Goal: Task Accomplishment & Management: Manage account settings

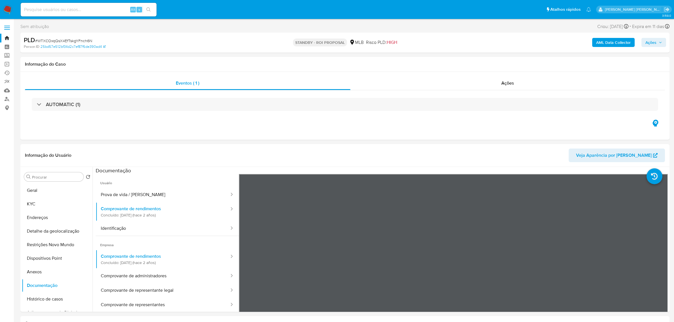
select select "10"
click at [10, 26] on label at bounding box center [7, 28] width 14 height 12
click at [0, 0] on input "checkbox" at bounding box center [0, 0] width 0 height 0
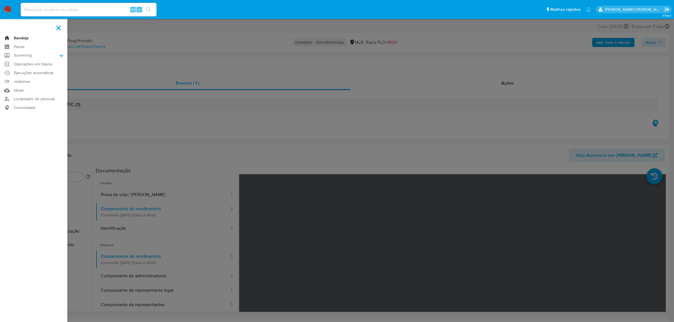
click at [20, 34] on link "Bandeja" at bounding box center [33, 38] width 67 height 9
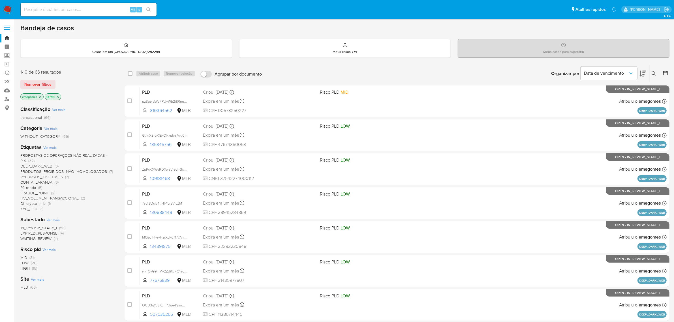
click at [654, 73] on icon at bounding box center [654, 73] width 5 height 5
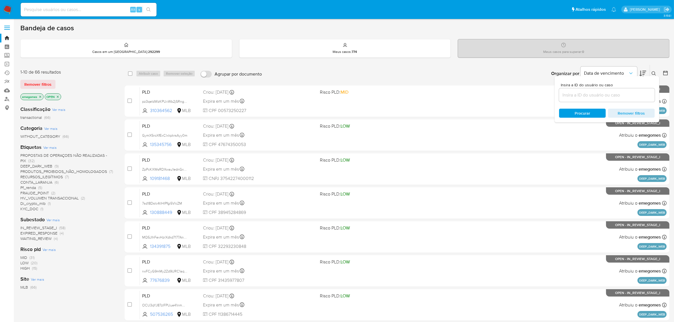
click at [579, 95] on input at bounding box center [607, 94] width 96 height 7
type input "i9DNppemSJYrFyC7kJVYDigH"
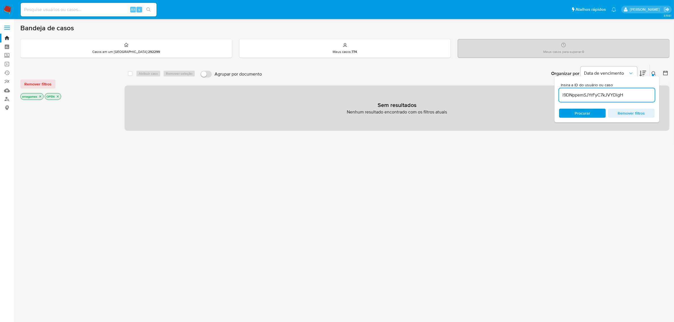
click at [39, 97] on icon "close-filter" at bounding box center [40, 96] width 3 height 3
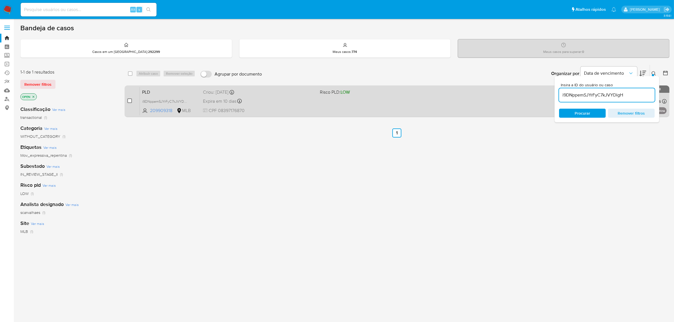
click at [131, 100] on input "checkbox" at bounding box center [129, 101] width 5 height 5
checkbox input "true"
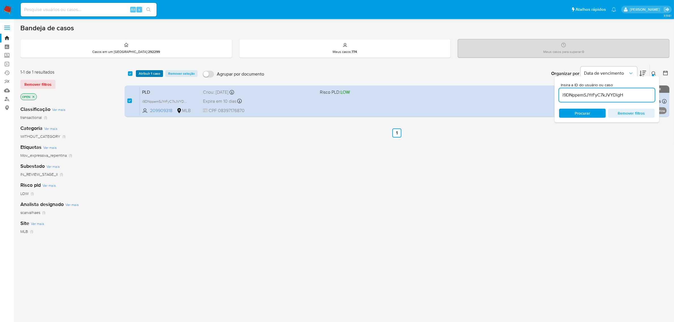
click at [153, 74] on span "Atribuir 1 caso" at bounding box center [150, 74] width 22 height 6
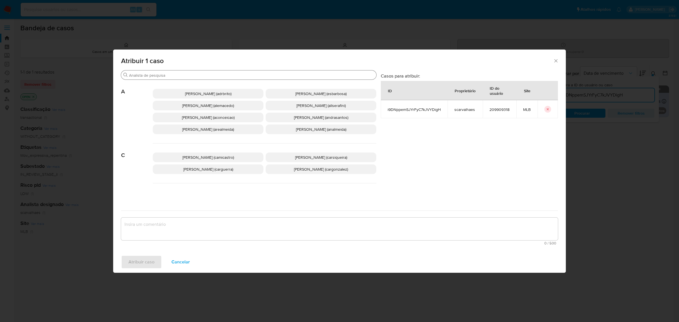
click at [225, 72] on div "Procurar" at bounding box center [248, 74] width 255 height 9
click at [218, 77] on input "Procurar" at bounding box center [251, 75] width 245 height 5
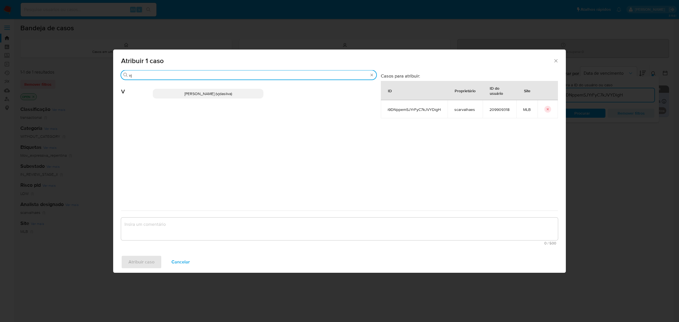
type input "vj"
click at [200, 91] on span "[PERSON_NAME] (vjdasilva)" at bounding box center [209, 94] width 48 height 6
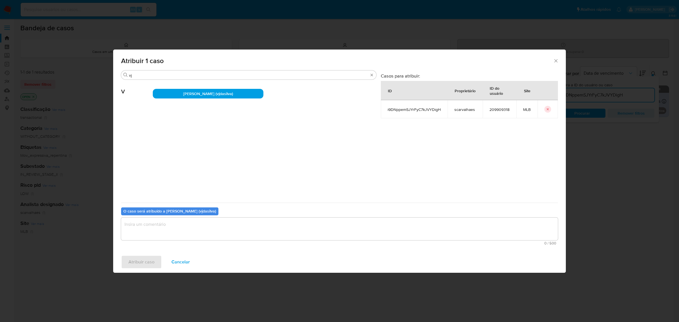
click at [178, 228] on textarea "assign-modal" at bounding box center [339, 229] width 437 height 23
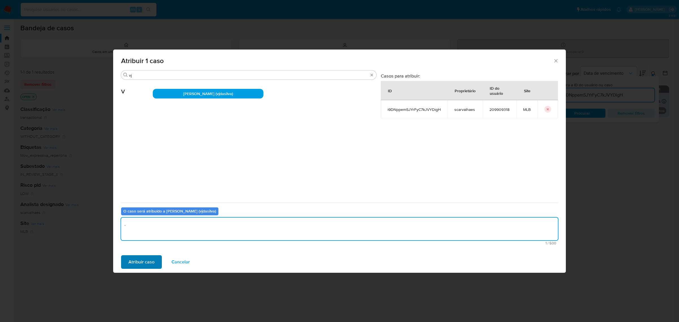
type textarea "."
click at [144, 261] on span "Atribuir caso" at bounding box center [142, 262] width 26 height 12
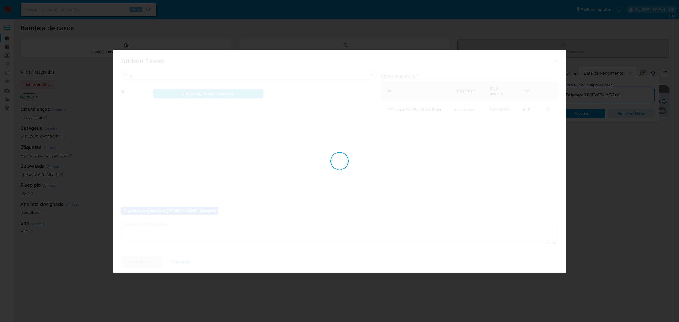
checkbox input "false"
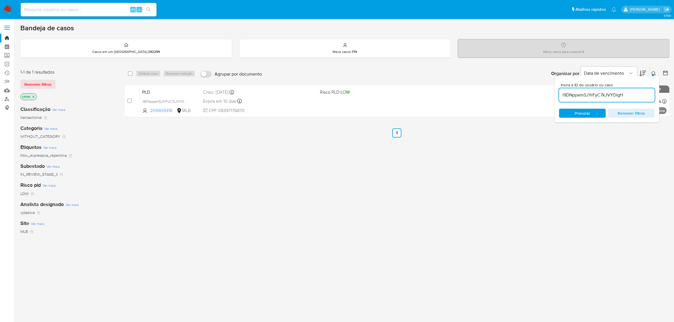
click at [585, 93] on input "i9DNppemSJYrFyC7kJVYDigH" at bounding box center [607, 94] width 96 height 7
paste input "AN9lR8vFbx36nXKNrFEPM4wB"
type input "AN9lR8vFbx36nXKNrFEPM4wB"
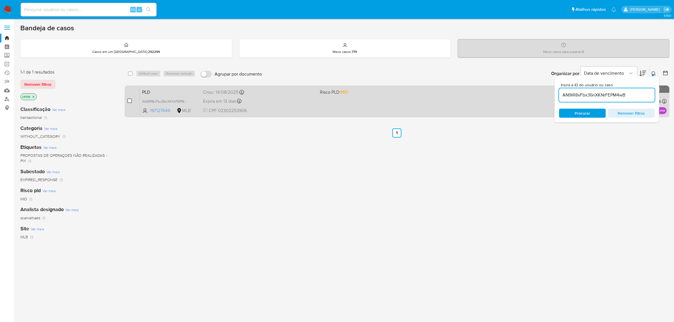
click at [131, 99] on input "checkbox" at bounding box center [129, 101] width 5 height 5
checkbox input "true"
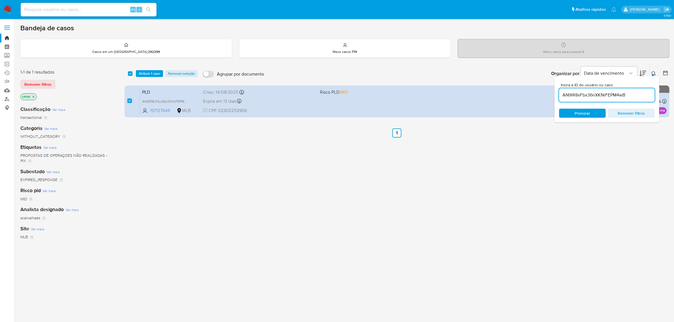
click at [147, 77] on div "select-all-cases-checkbox Atribuir 1 caso Remover seleção Agrupar por documento…" at bounding box center [397, 74] width 545 height 18
click at [152, 72] on span "Atribuir 1 caso" at bounding box center [150, 74] width 22 height 6
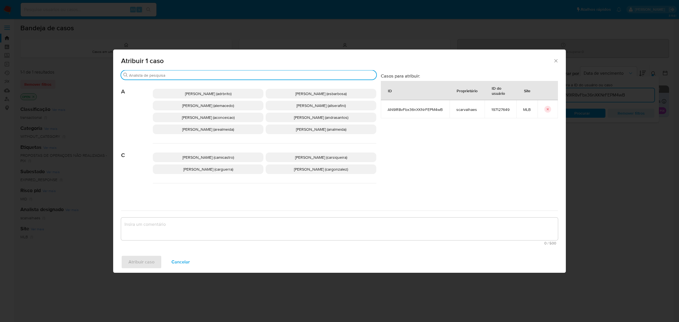
click at [163, 73] on input "Procurar" at bounding box center [251, 75] width 245 height 5
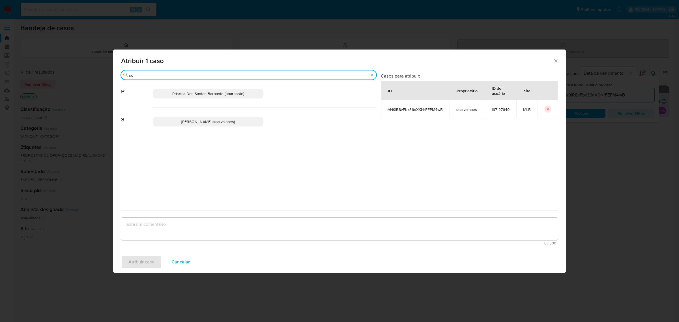
type input "sc"
click at [181, 121] on span "[PERSON_NAME] (scarvalhaes)" at bounding box center [208, 122] width 54 height 6
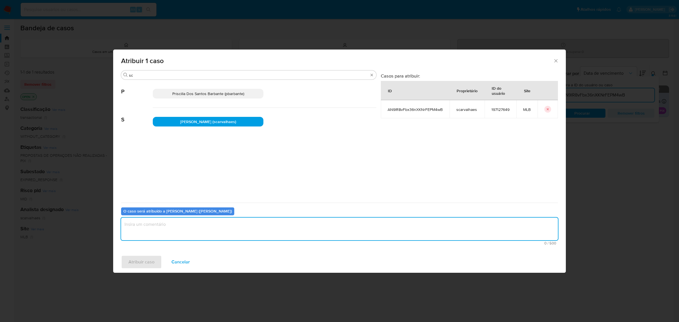
click at [187, 230] on textarea "assign-modal" at bounding box center [339, 229] width 437 height 23
type textarea "."
click at [134, 262] on span "Atribuir caso" at bounding box center [142, 262] width 26 height 12
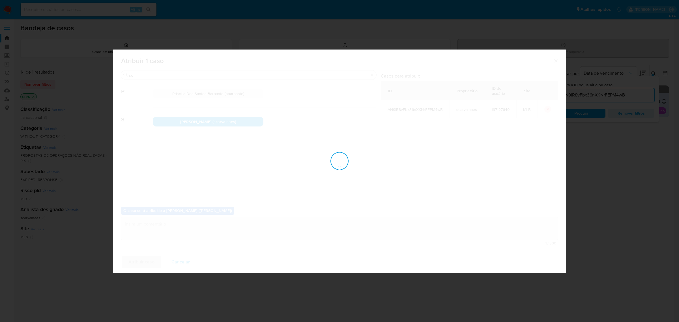
checkbox input "false"
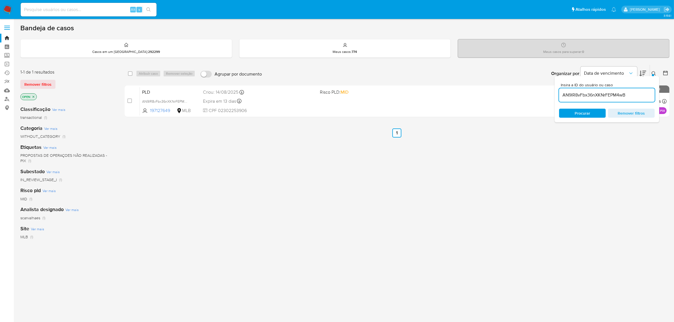
click at [76, 7] on input at bounding box center [89, 9] width 136 height 7
paste input "j1lqeUcEOYzZSE6n353gCyGy"
type input "j1lqeUcEOYzZSE6n353gCyGy"
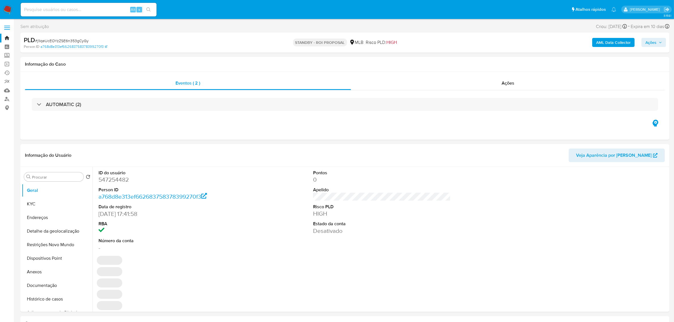
select select "10"
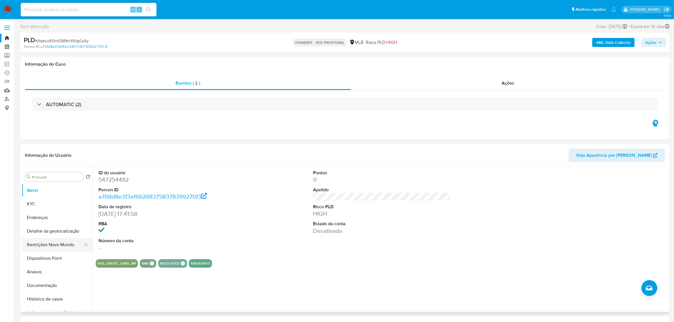
click at [50, 244] on button "Restrições Novo Mundo" at bounding box center [55, 245] width 66 height 14
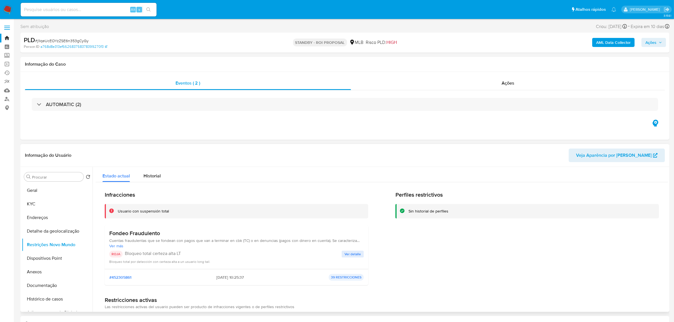
drag, startPoint x: 170, startPoint y: 210, endPoint x: 117, endPoint y: 212, distance: 53.5
click at [117, 212] on div "Usuario con suspensión total" at bounding box center [237, 211] width 264 height 14
click at [48, 190] on button "Geral" at bounding box center [55, 191] width 66 height 14
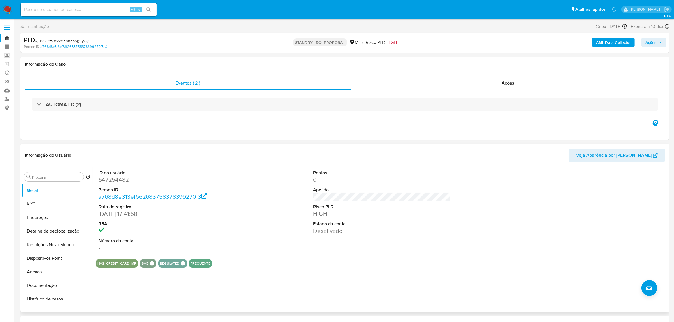
click at [209, 164] on div "Informação do Usuário Veja Aparência por [PERSON_NAME]" at bounding box center [344, 155] width 649 height 23
